Goal: Transaction & Acquisition: Purchase product/service

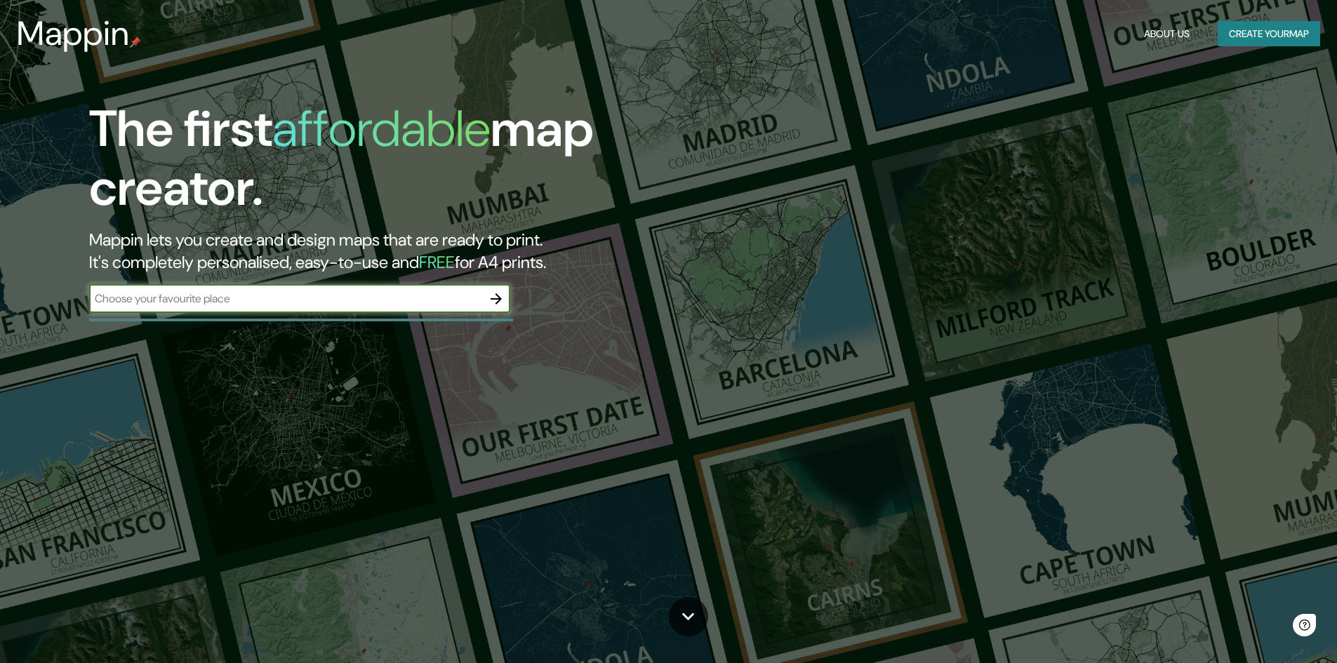
click at [382, 312] on div "​" at bounding box center [299, 299] width 421 height 28
type input "jauja [GEOGRAPHIC_DATA]"
click at [507, 295] on button "button" at bounding box center [496, 299] width 28 height 28
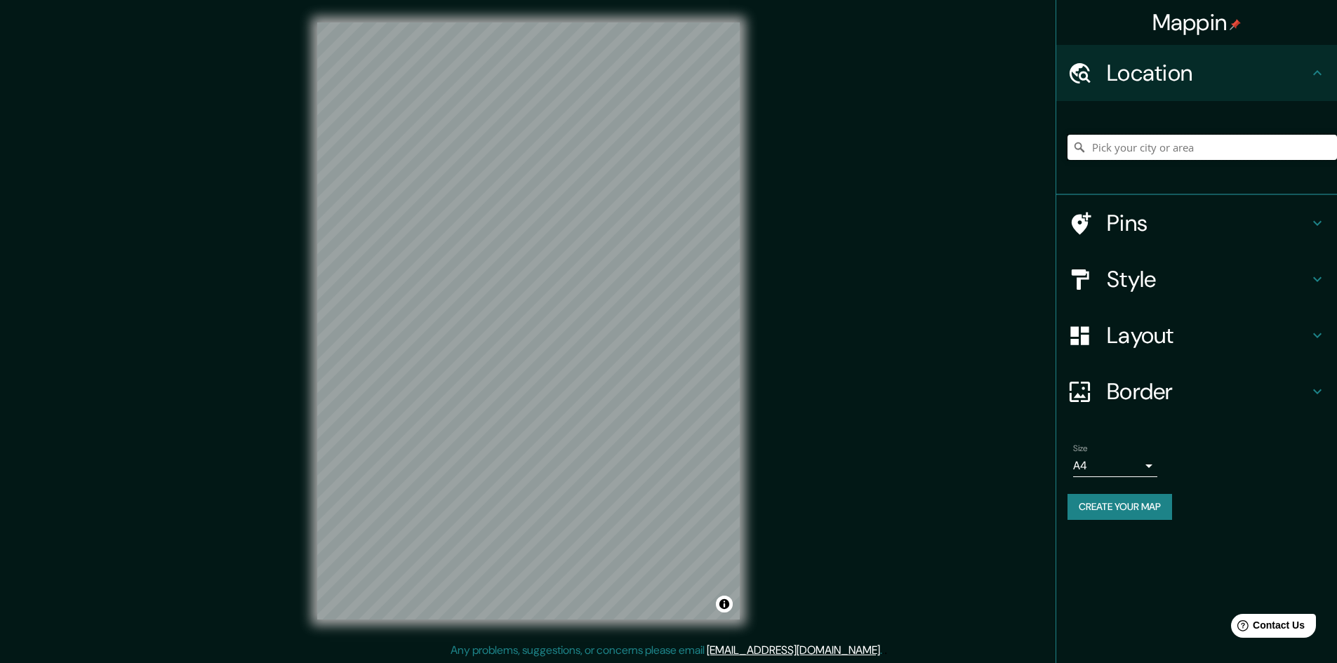
click at [1110, 151] on input "Pick your city or area" at bounding box center [1203, 147] width 270 height 25
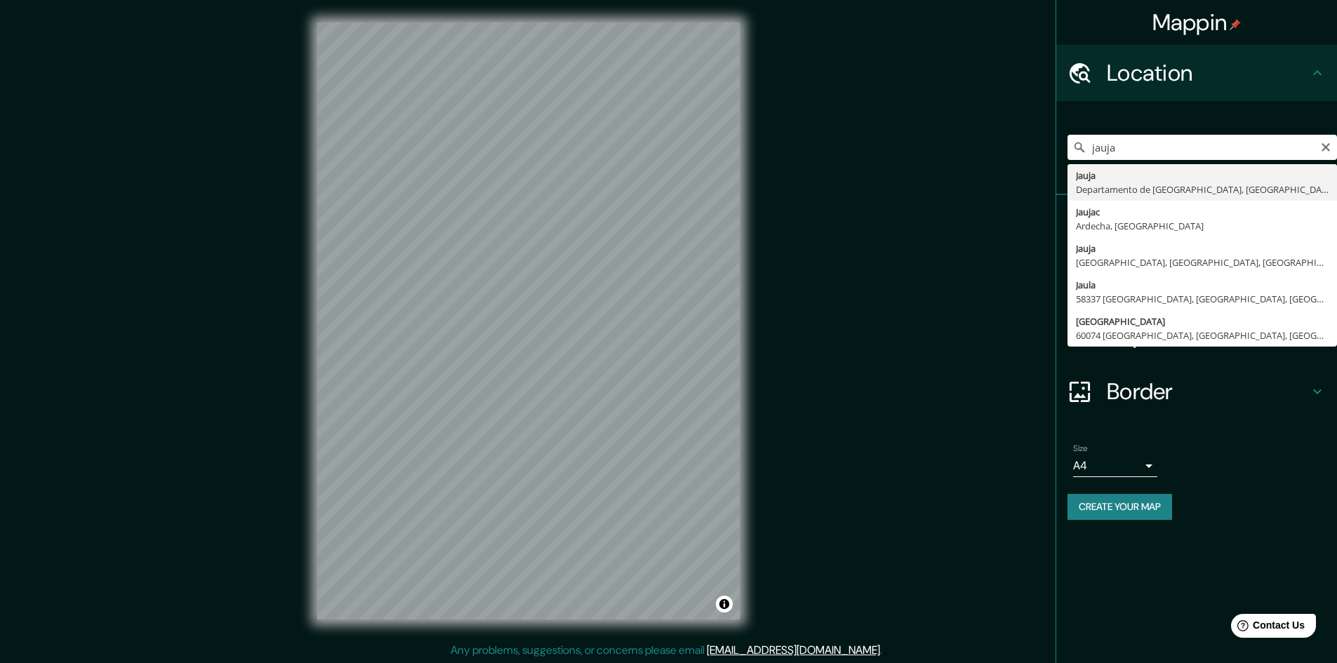
type input "[GEOGRAPHIC_DATA], [GEOGRAPHIC_DATA], [GEOGRAPHIC_DATA]"
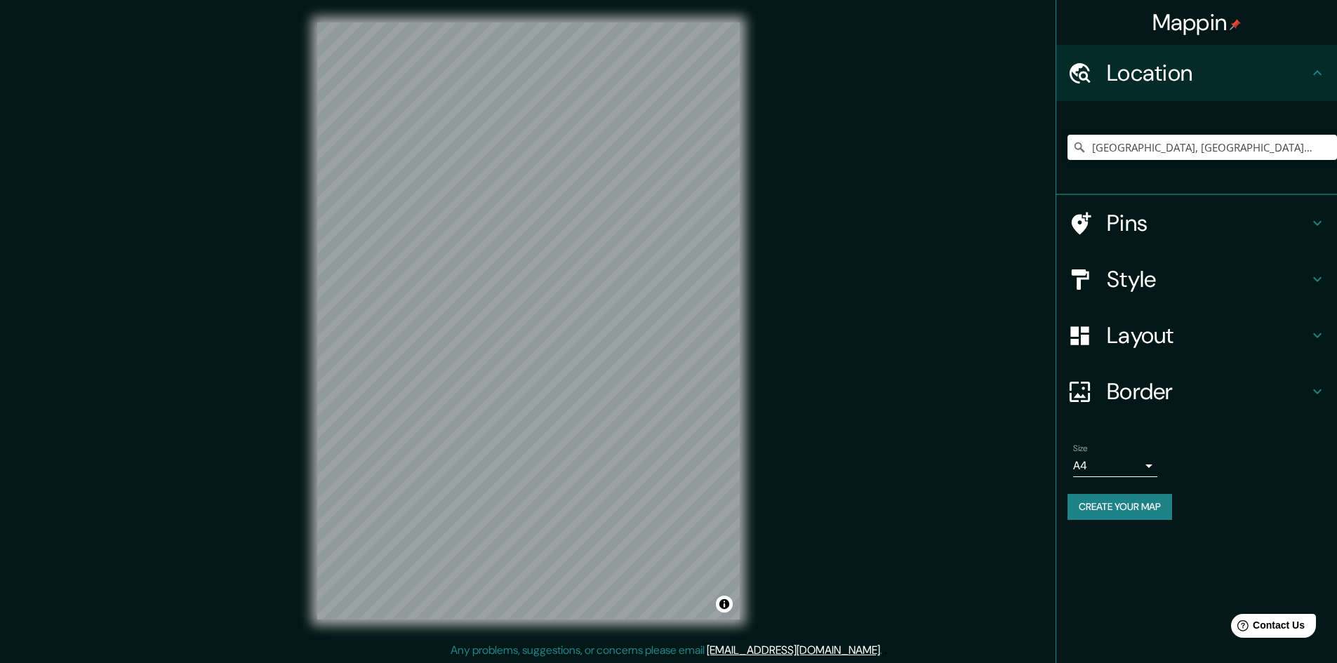
click at [1141, 461] on body "Mappin Location [GEOGRAPHIC_DATA], [GEOGRAPHIC_DATA], [GEOGRAPHIC_DATA] Pins St…" at bounding box center [668, 331] width 1337 height 663
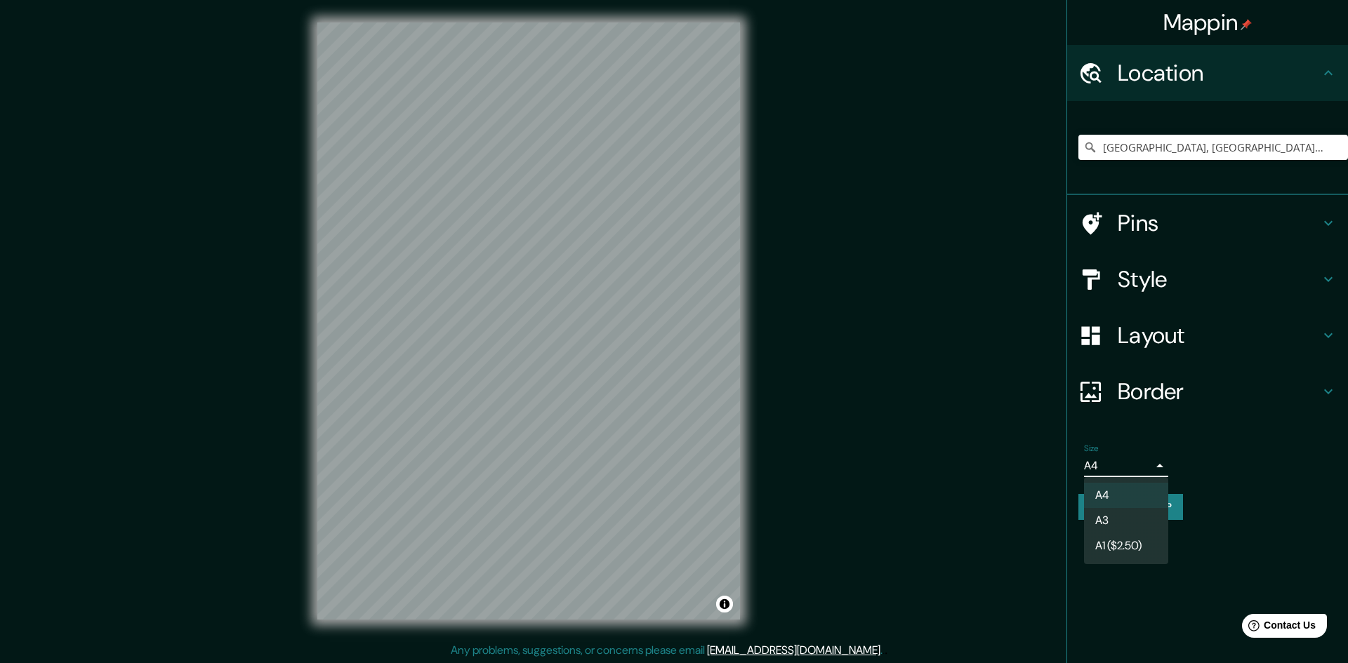
click at [1137, 522] on li "A3" at bounding box center [1126, 520] width 84 height 25
type input "a4"
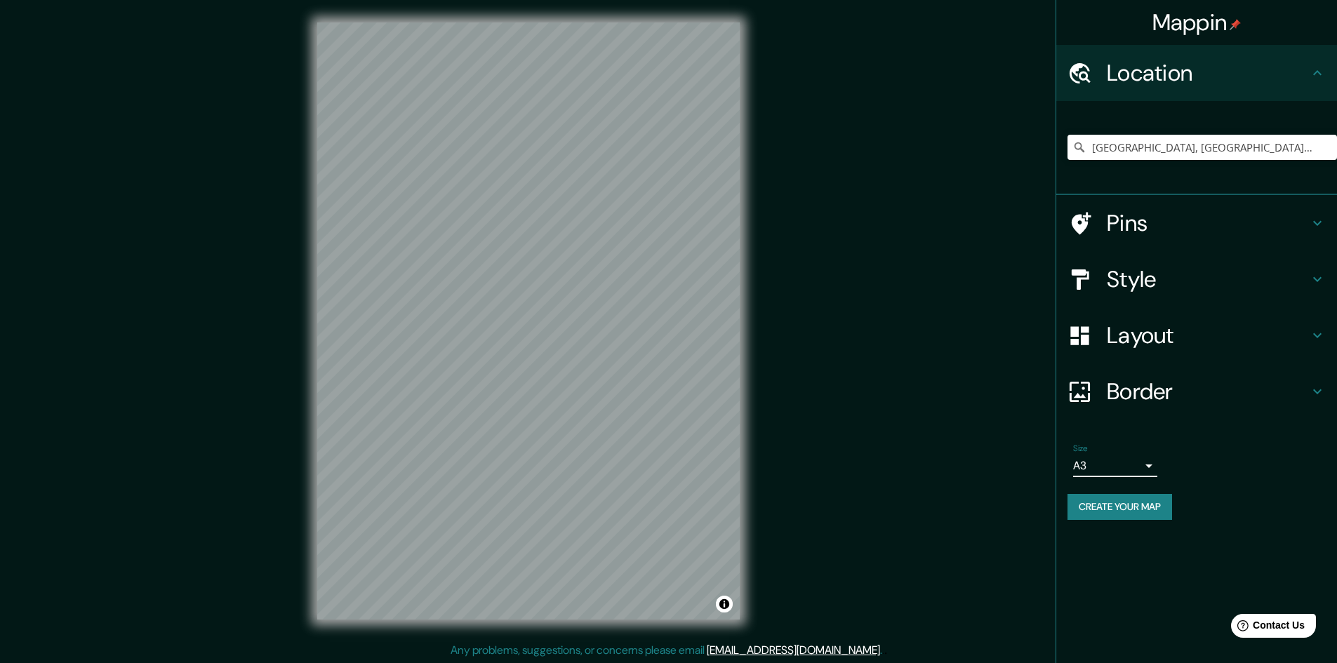
click at [1138, 293] on h4 "Style" at bounding box center [1208, 279] width 202 height 28
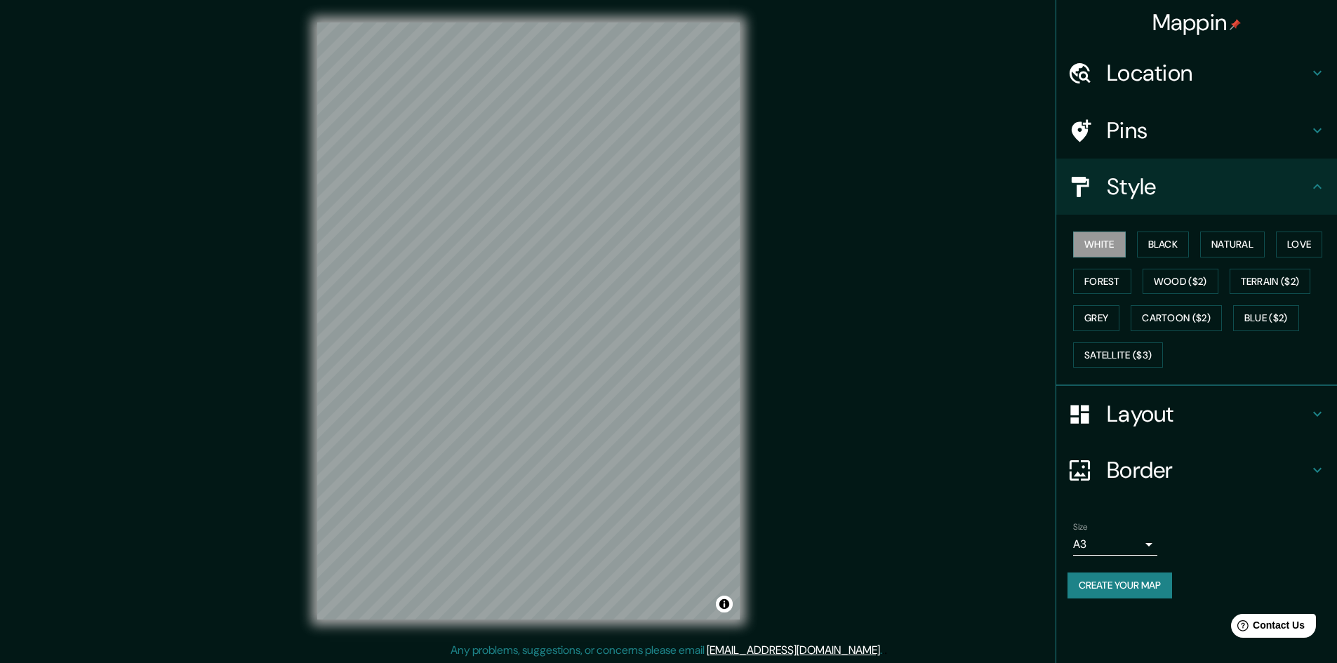
click at [1172, 430] on div "Layout" at bounding box center [1196, 414] width 281 height 56
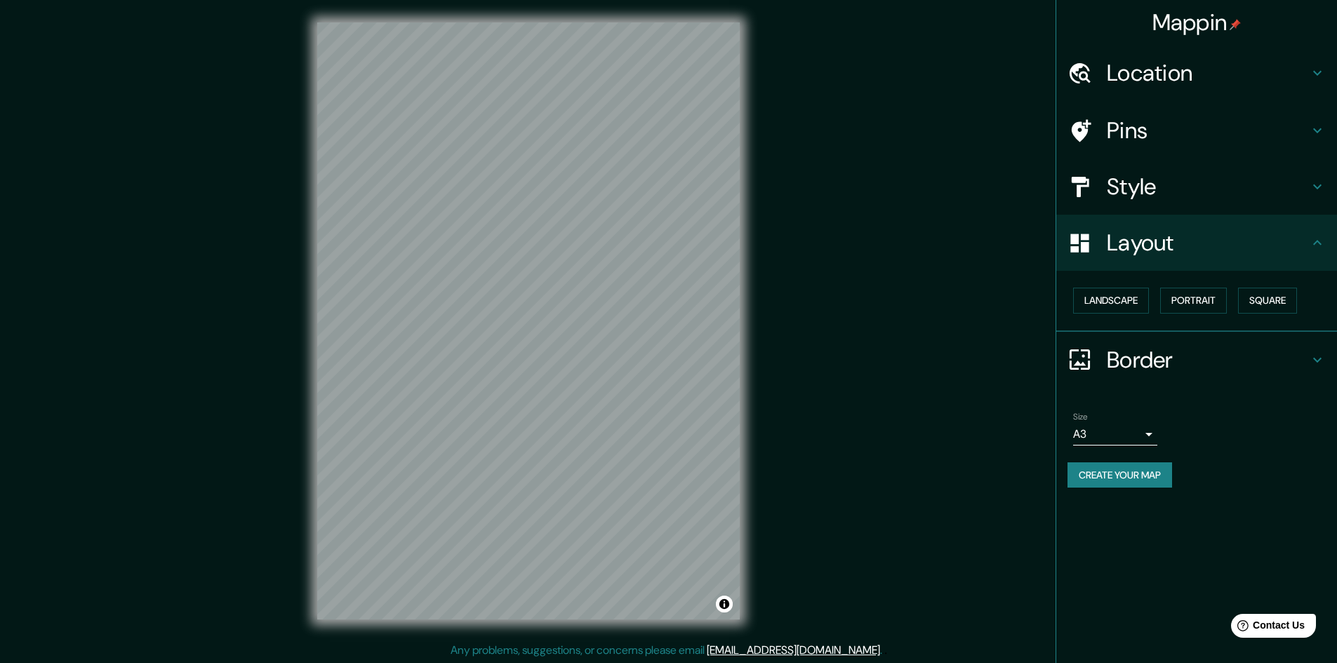
click at [1194, 285] on div "Landscape [GEOGRAPHIC_DATA]" at bounding box center [1203, 300] width 270 height 37
click at [1195, 305] on button "Portrait" at bounding box center [1193, 301] width 67 height 26
click at [1108, 308] on button "Landscape" at bounding box center [1111, 301] width 76 height 26
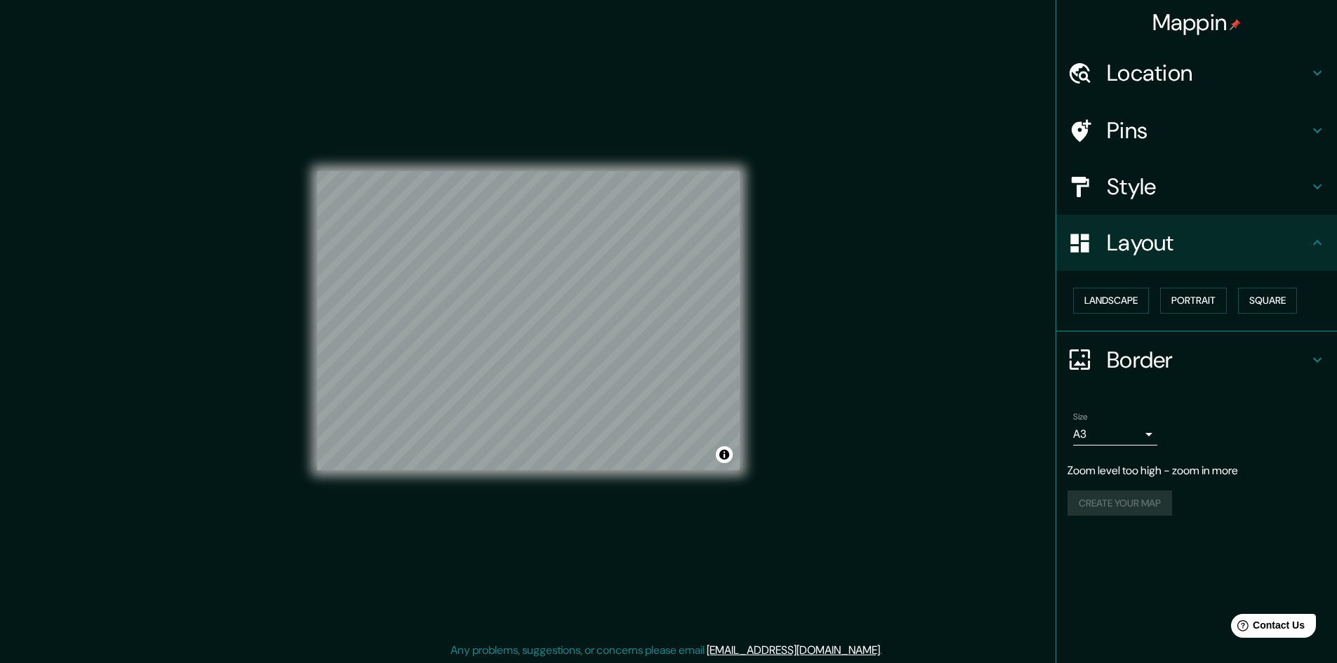
scroll to position [1, 0]
click at [1236, 60] on h4 "Location" at bounding box center [1208, 73] width 202 height 28
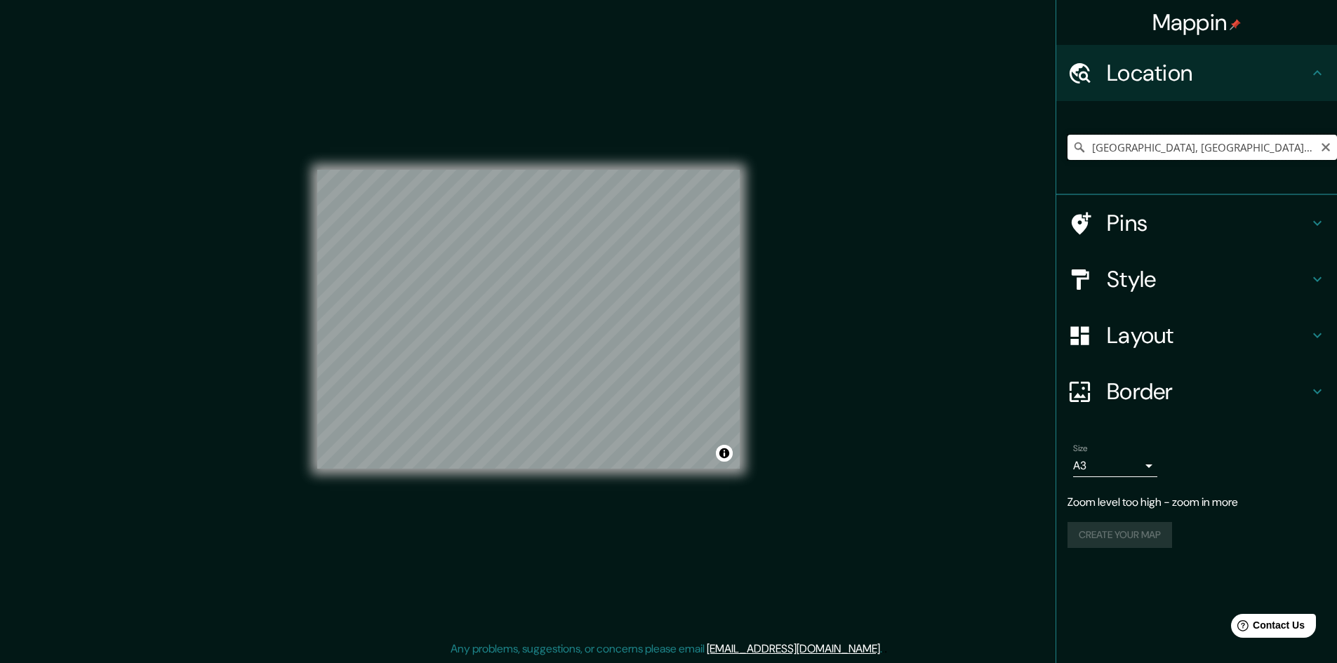
click at [1191, 147] on input "[GEOGRAPHIC_DATA], [GEOGRAPHIC_DATA], [GEOGRAPHIC_DATA]" at bounding box center [1203, 147] width 270 height 25
click at [1277, 147] on input "[GEOGRAPHIC_DATA], [GEOGRAPHIC_DATA], [GEOGRAPHIC_DATA]" at bounding box center [1203, 147] width 270 height 25
click at [1322, 145] on icon "Clear" at bounding box center [1326, 147] width 8 height 8
click at [1218, 149] on input "Pick your city or area" at bounding box center [1203, 147] width 270 height 25
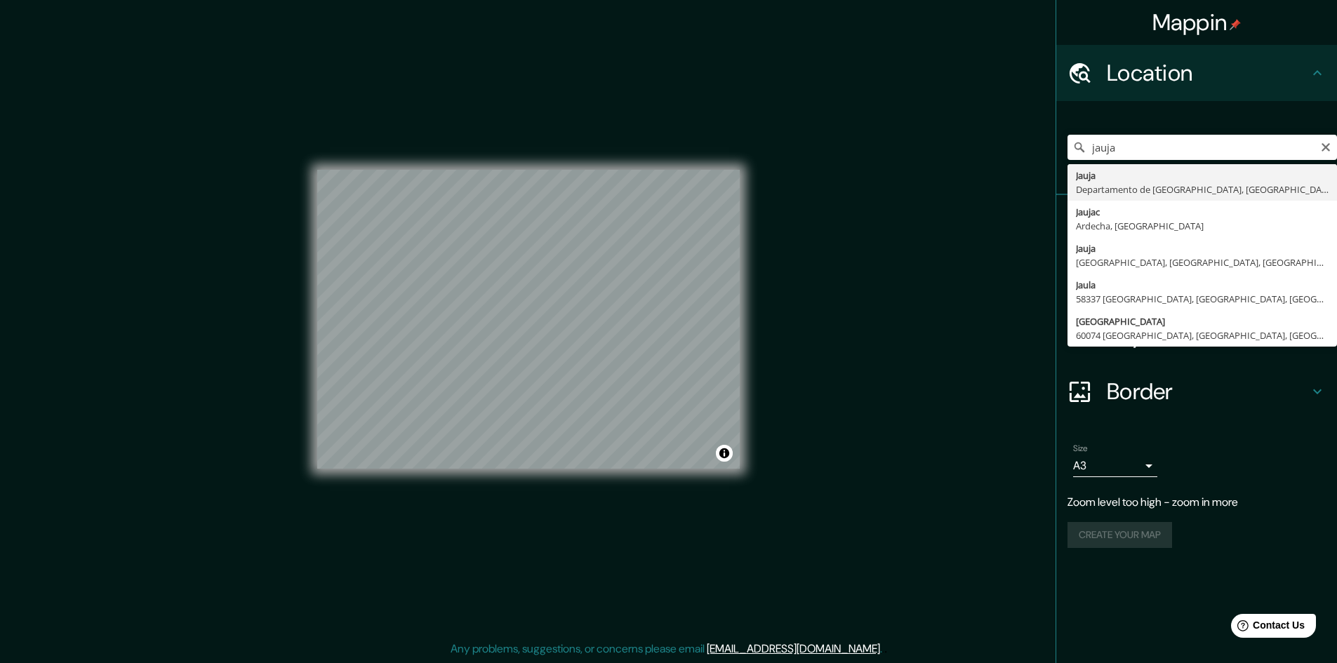
type input "[GEOGRAPHIC_DATA], [GEOGRAPHIC_DATA], [GEOGRAPHIC_DATA]"
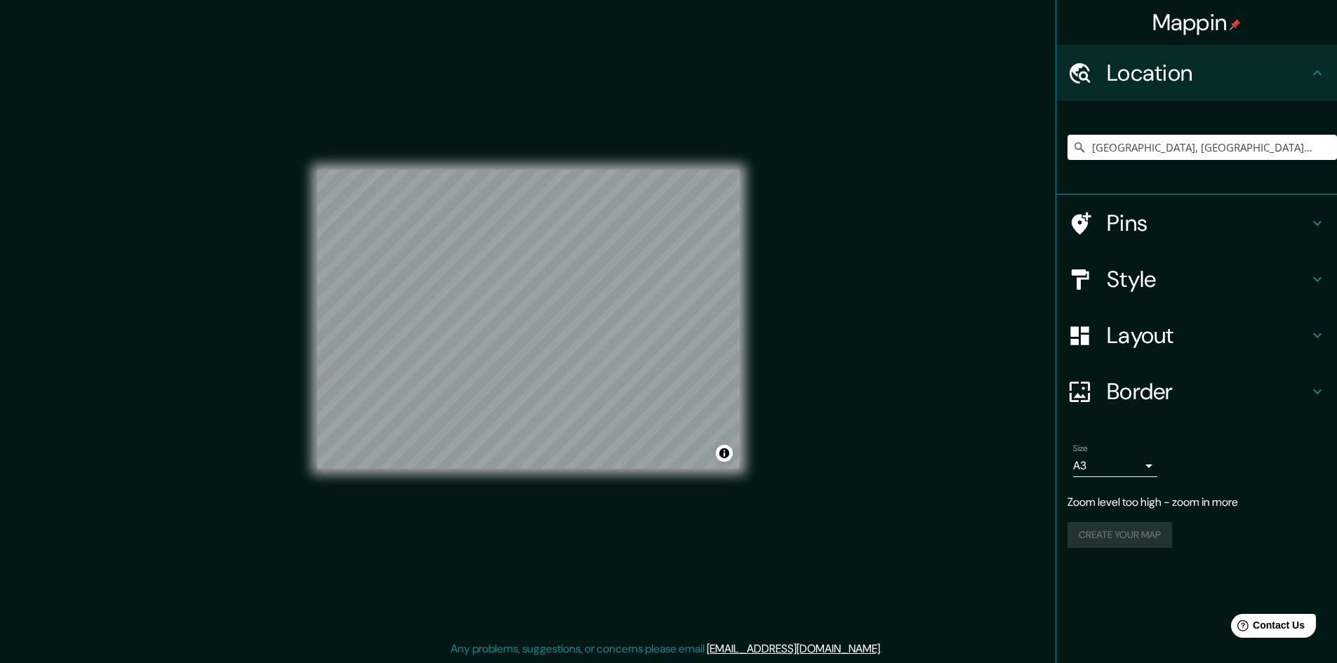
click at [1158, 223] on h4 "Pins" at bounding box center [1208, 223] width 202 height 28
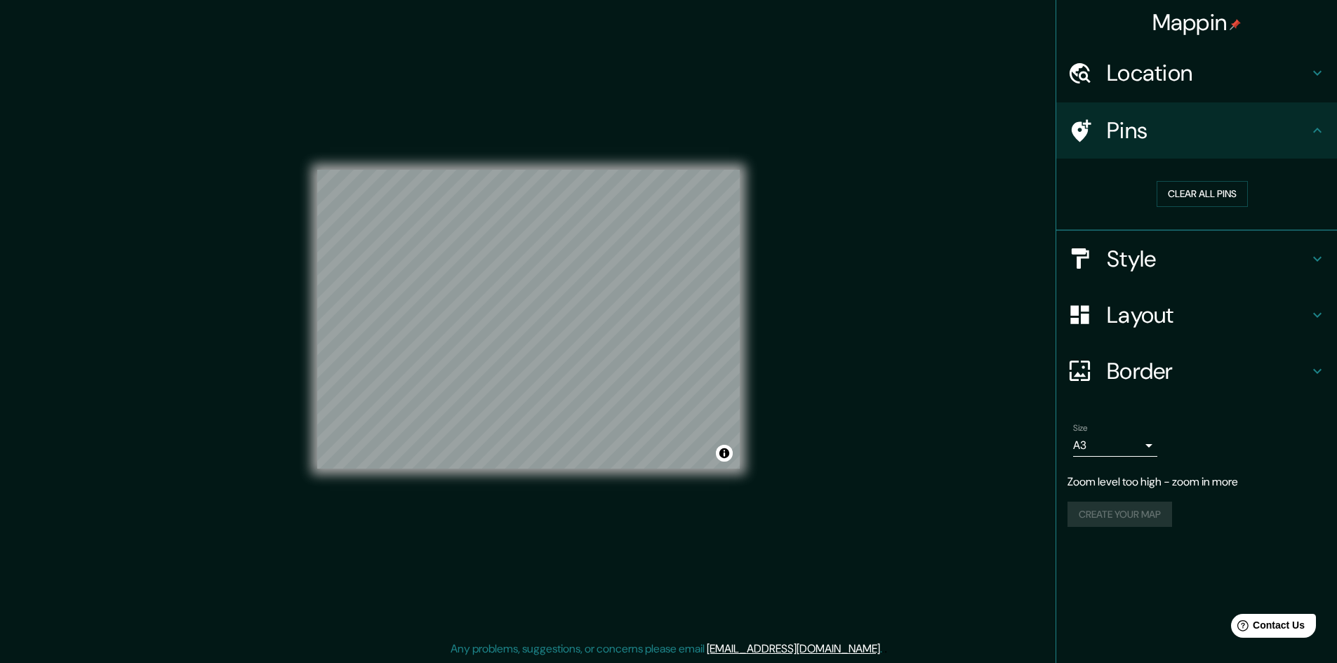
click at [1157, 250] on h4 "Style" at bounding box center [1208, 259] width 202 height 28
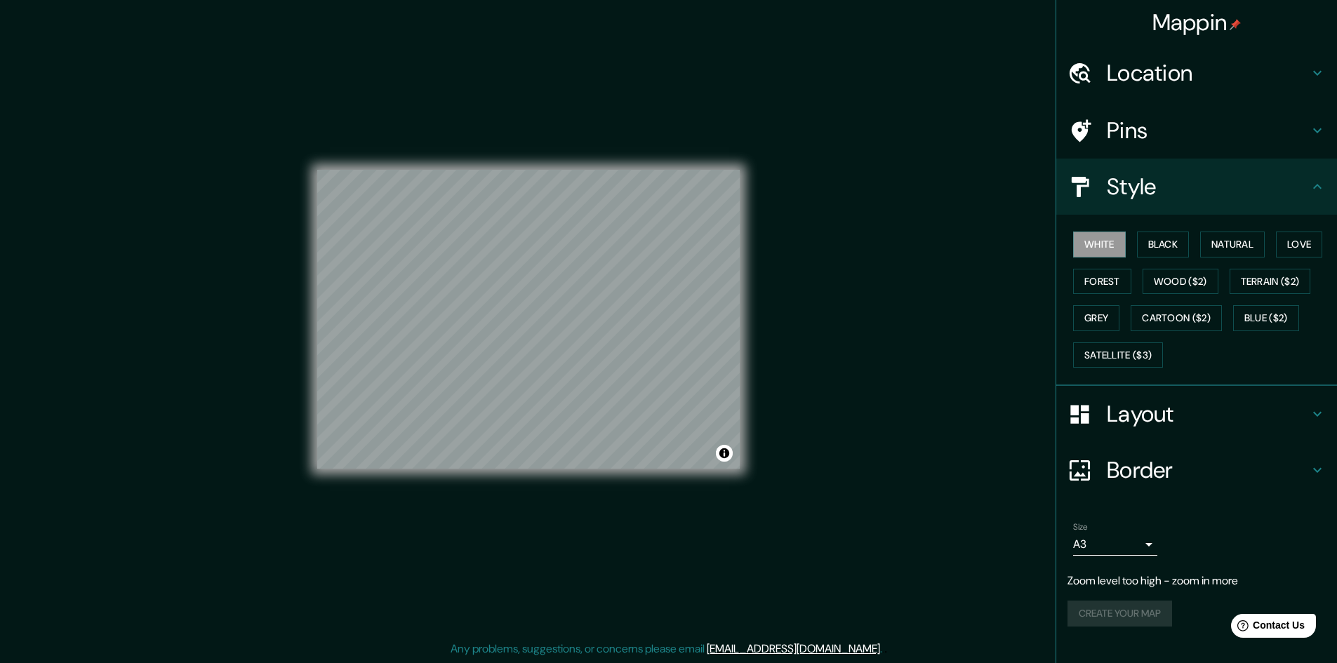
click at [1146, 436] on ul "Location [GEOGRAPHIC_DATA], [GEOGRAPHIC_DATA], [GEOGRAPHIC_DATA] Pins Style Whi…" at bounding box center [1196, 344] width 281 height 599
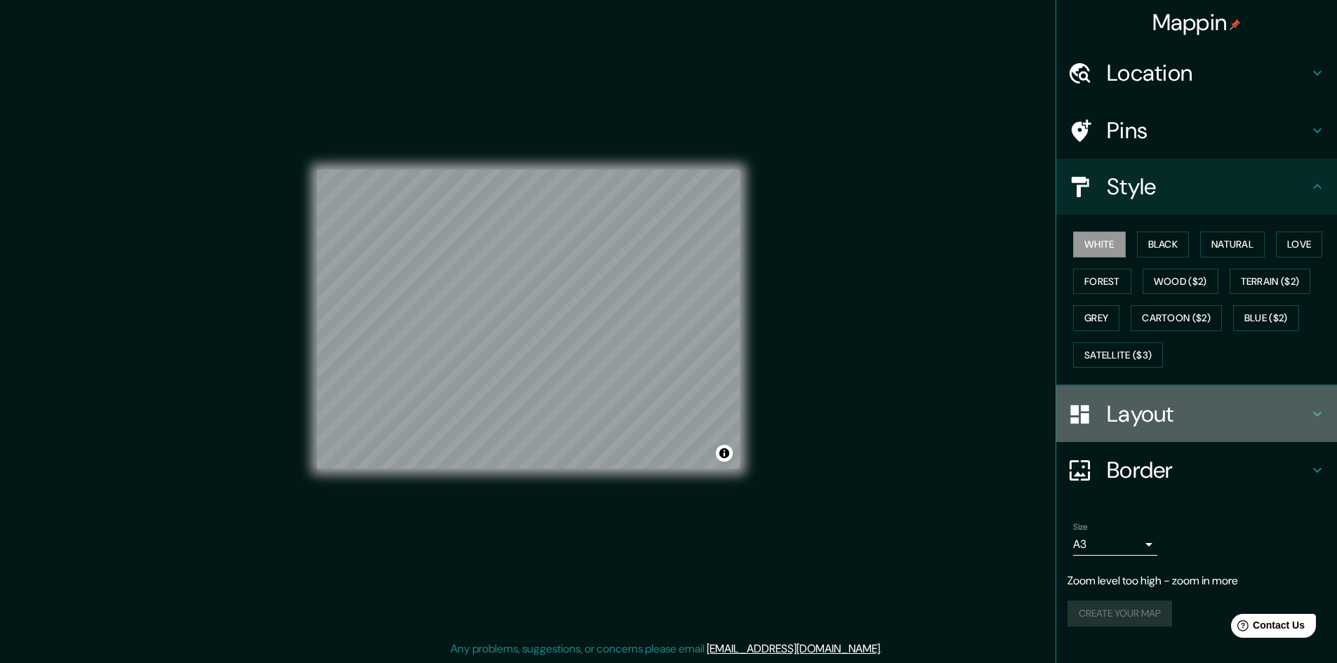
click at [1145, 418] on h4 "Layout" at bounding box center [1208, 414] width 202 height 28
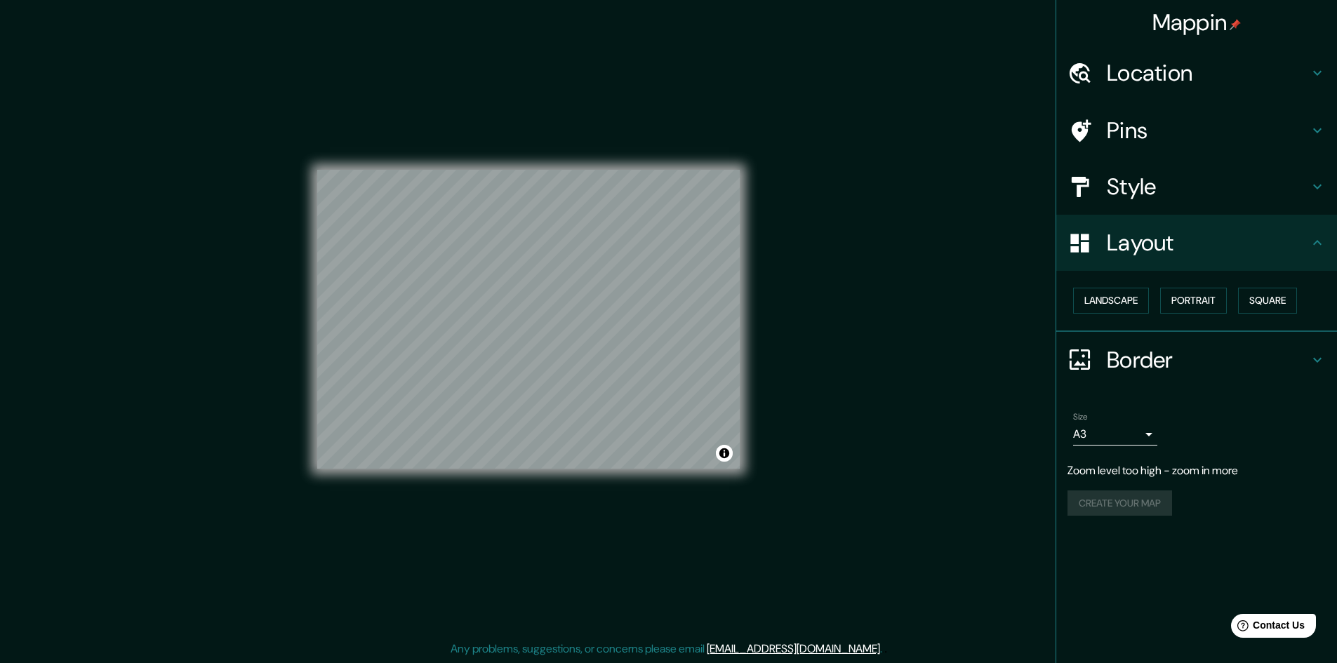
click at [1148, 347] on h4 "Border" at bounding box center [1208, 360] width 202 height 28
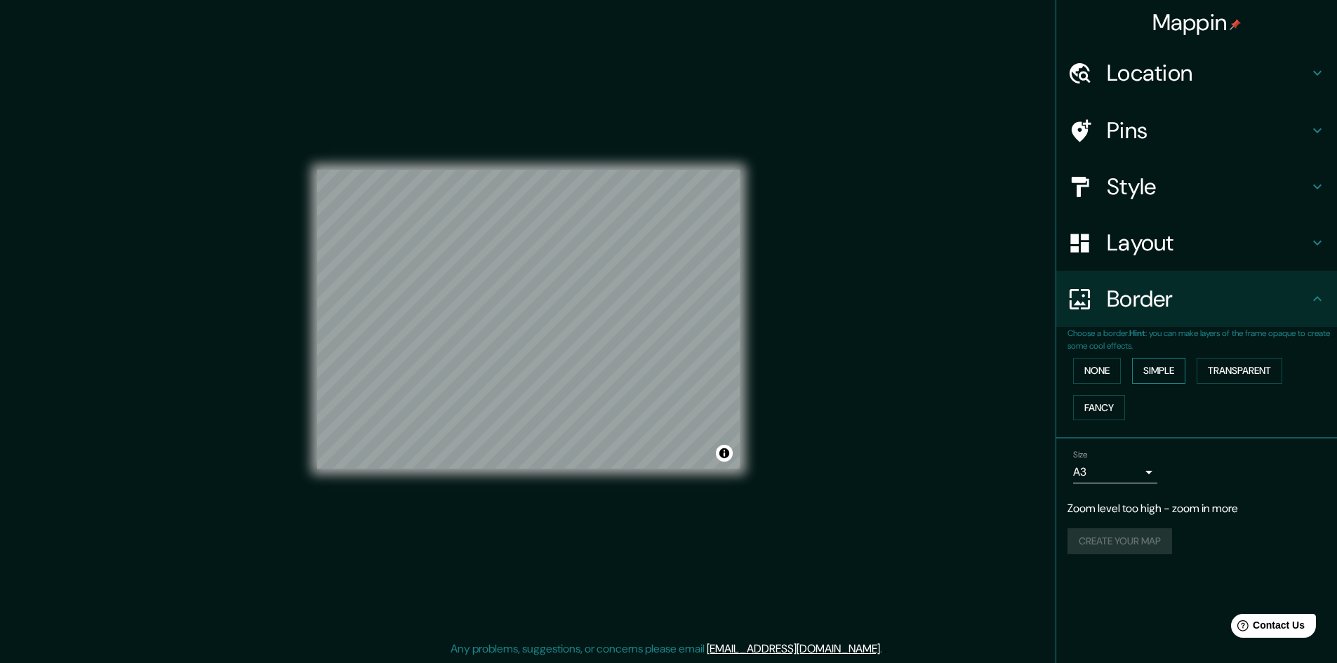
click at [1148, 373] on button "Simple" at bounding box center [1158, 371] width 53 height 26
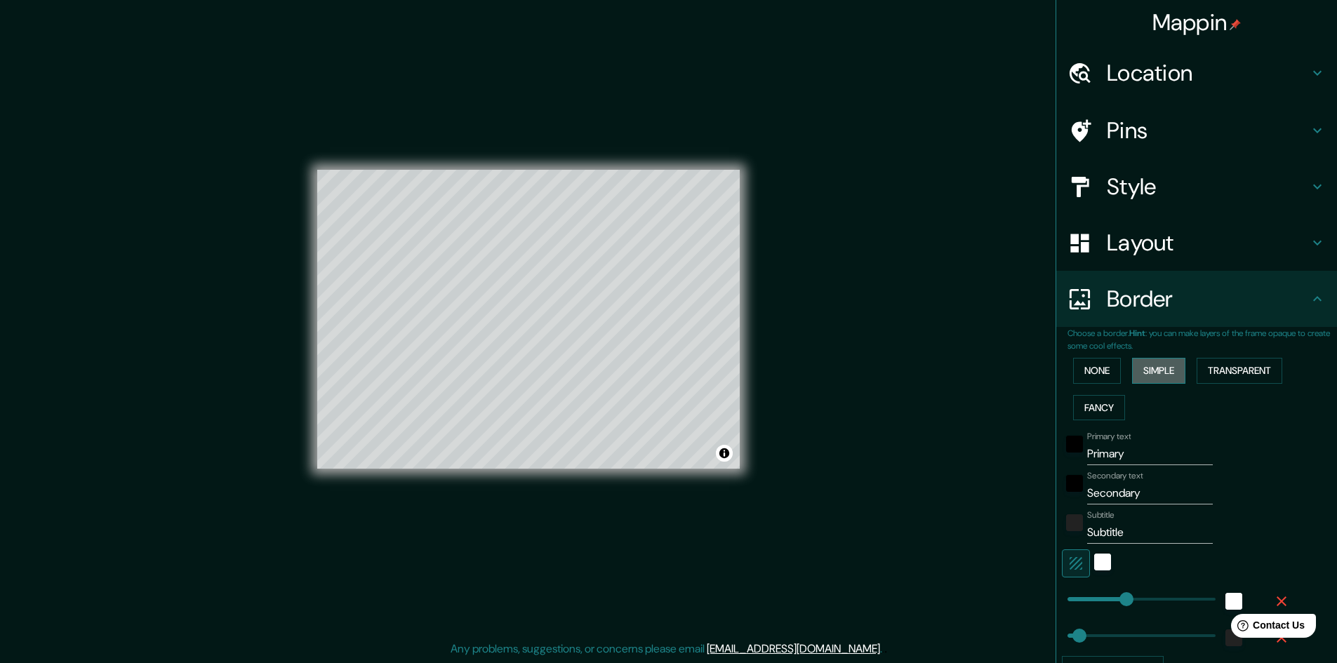
click at [1148, 373] on button "Simple" at bounding box center [1158, 371] width 53 height 26
type input "241"
type input "48"
click at [1094, 372] on button "None" at bounding box center [1097, 371] width 48 height 26
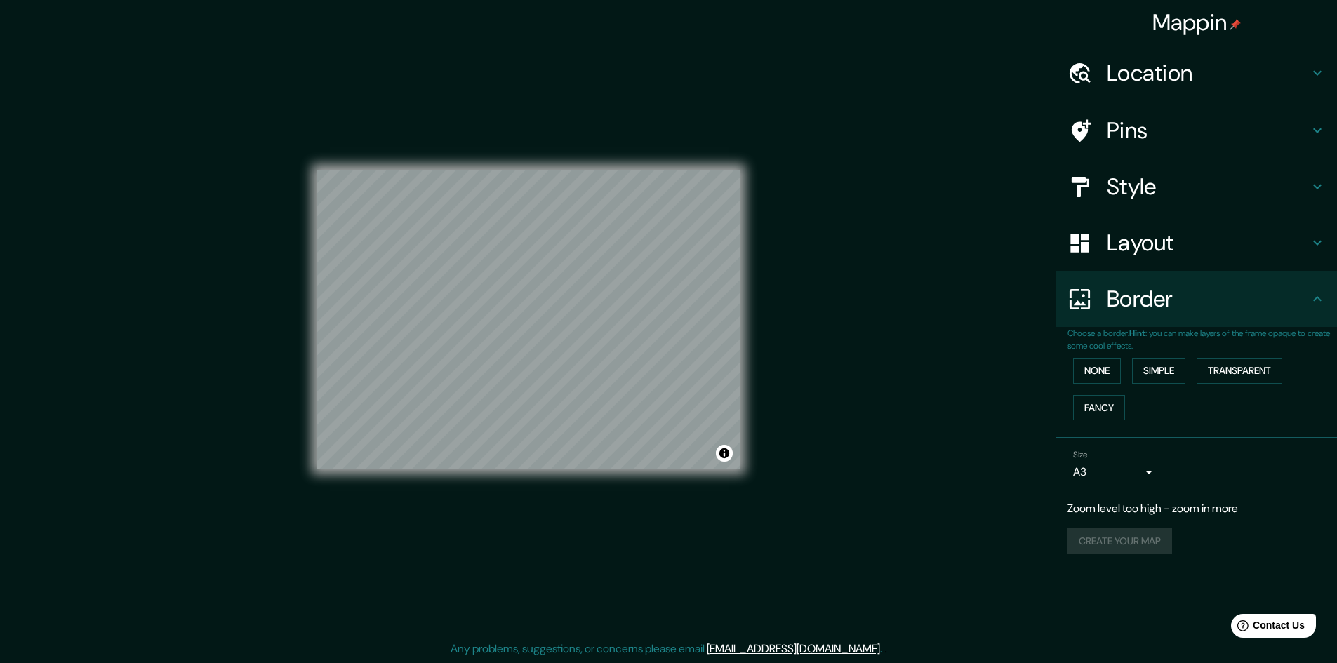
click at [1146, 538] on div "Create your map" at bounding box center [1197, 542] width 258 height 26
click at [1153, 510] on button "Create your map" at bounding box center [1120, 513] width 105 height 26
click at [1115, 507] on div "Create your map" at bounding box center [1197, 513] width 258 height 26
click at [1114, 474] on body "Mappin Location [GEOGRAPHIC_DATA], [GEOGRAPHIC_DATA], [GEOGRAPHIC_DATA] Pins St…" at bounding box center [668, 330] width 1337 height 663
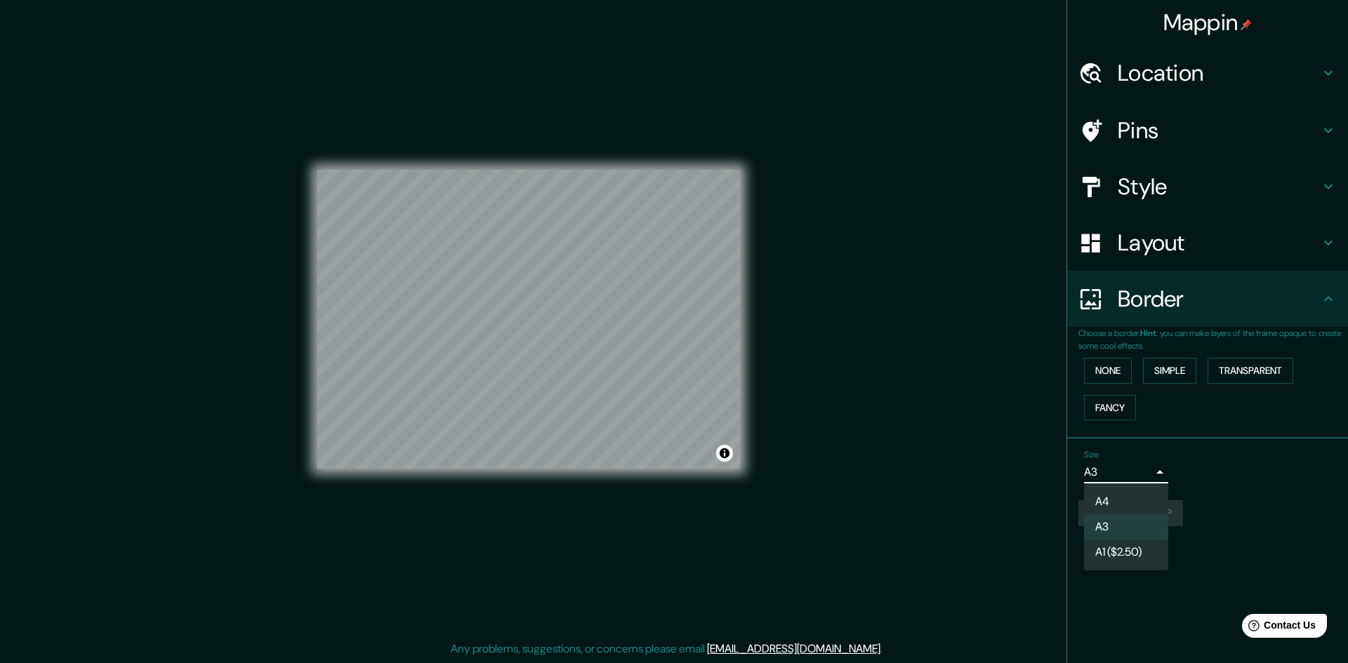
click at [1115, 517] on li "A3" at bounding box center [1126, 527] width 84 height 25
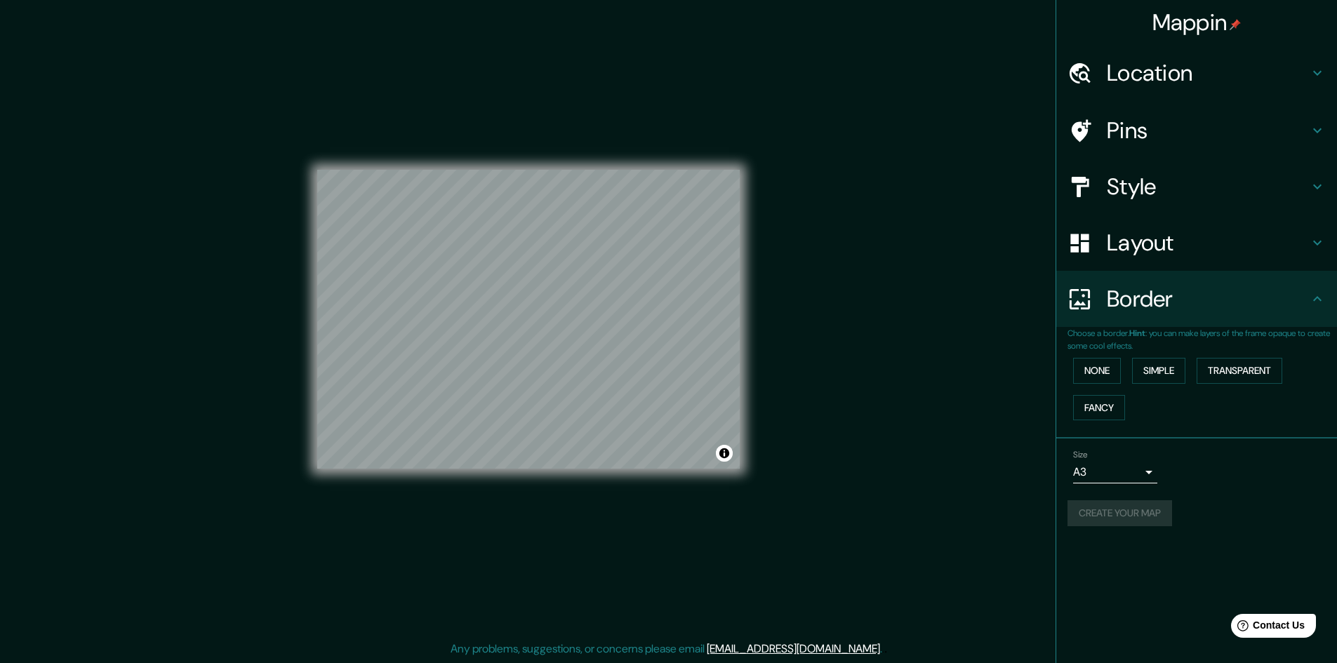
click at [1172, 510] on div "Create your map" at bounding box center [1197, 513] width 258 height 26
click at [1137, 510] on button "Create your map" at bounding box center [1120, 513] width 105 height 26
click at [1106, 511] on div "Create your map" at bounding box center [1197, 513] width 258 height 26
click at [1132, 510] on button "Create your map" at bounding box center [1120, 513] width 105 height 26
click at [1132, 510] on div "Create your map" at bounding box center [1197, 513] width 258 height 26
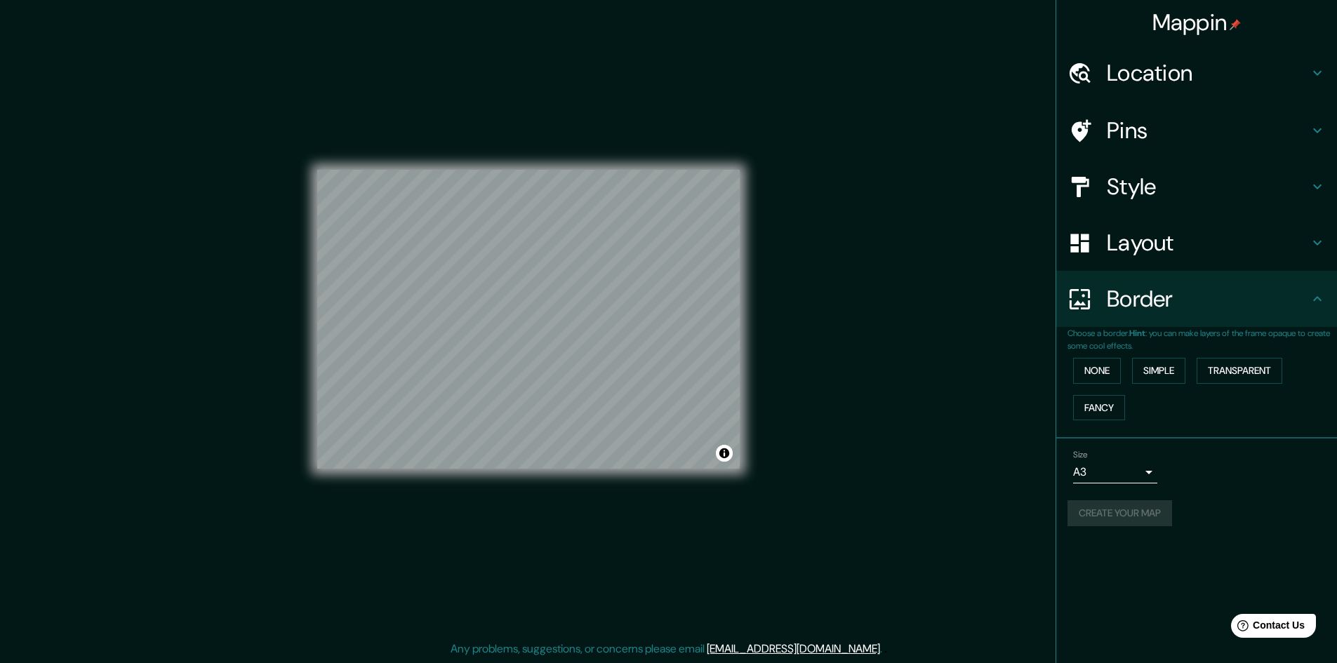
click at [1132, 510] on div "Create your map" at bounding box center [1197, 513] width 258 height 26
click at [1162, 511] on button "Create your map" at bounding box center [1120, 513] width 105 height 26
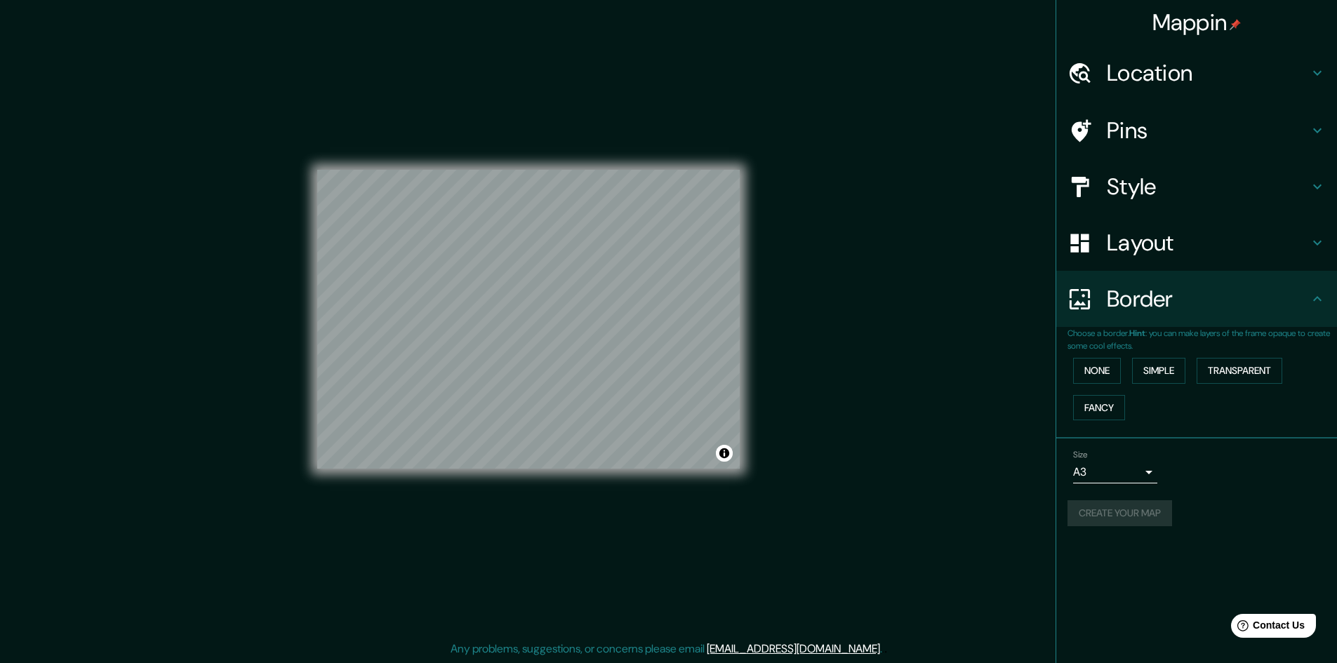
click at [1162, 510] on div "Create your map" at bounding box center [1197, 513] width 258 height 26
